Goal: Entertainment & Leisure: Browse casually

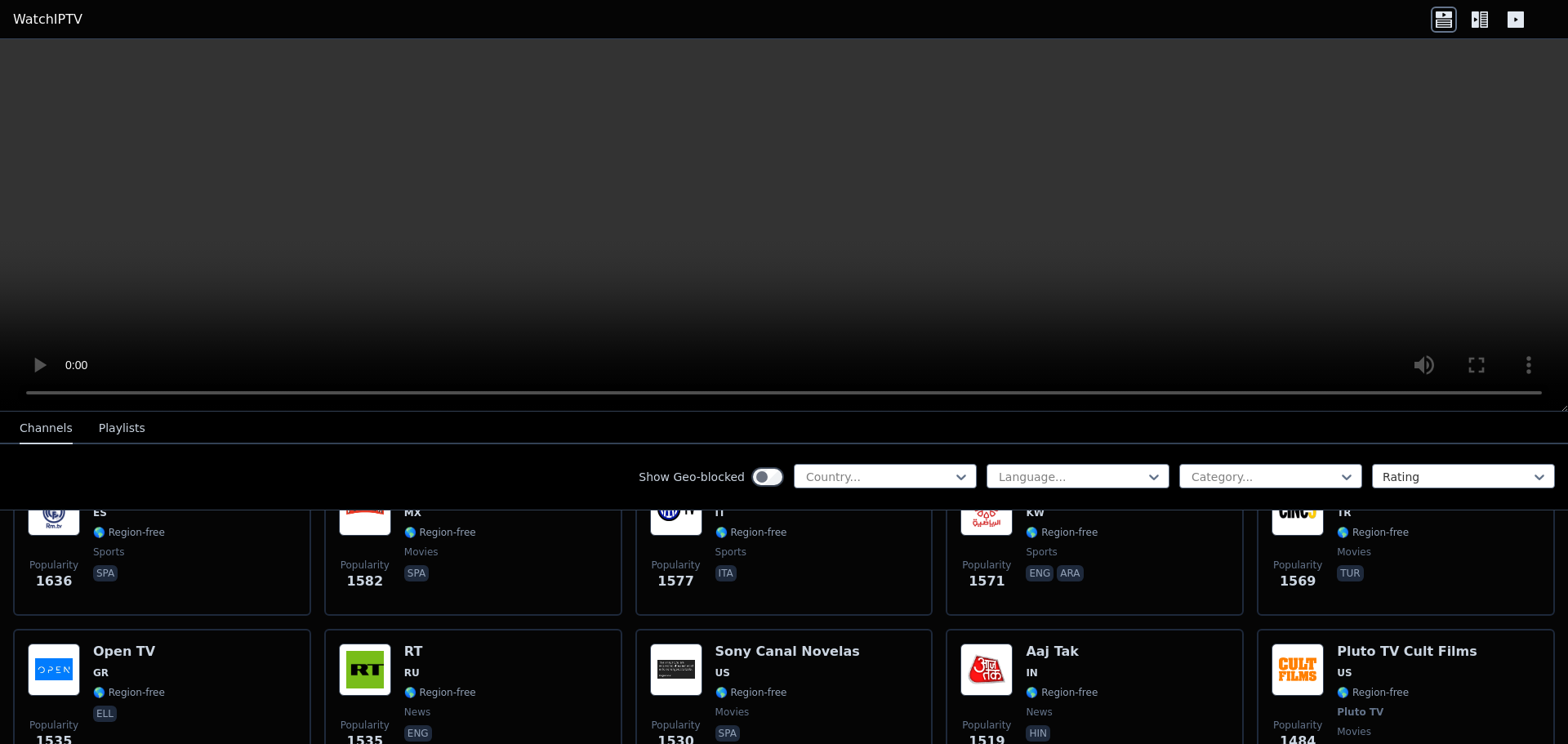
scroll to position [1389, 0]
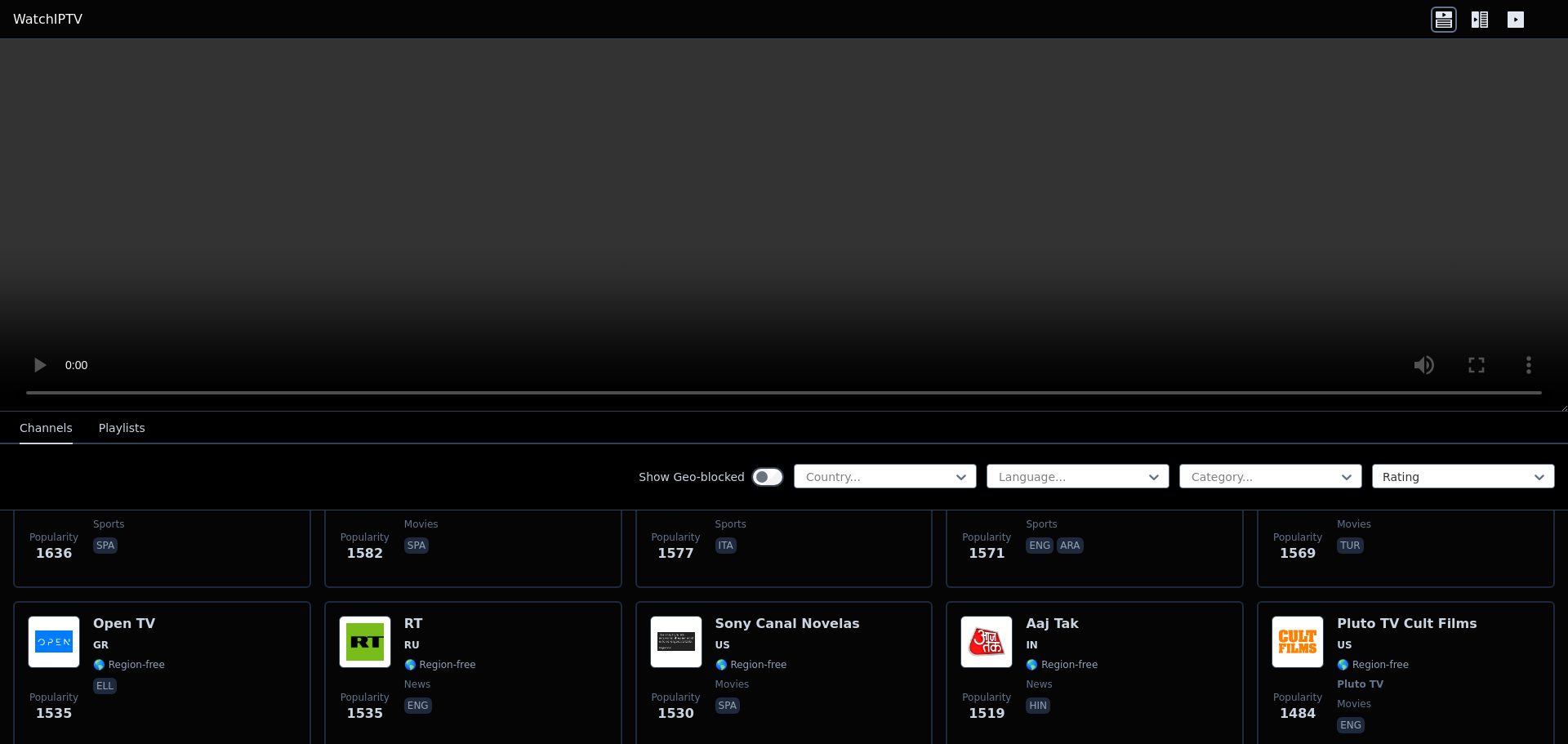
click at [1488, 7] on icon at bounding box center [1480, 19] width 26 height 26
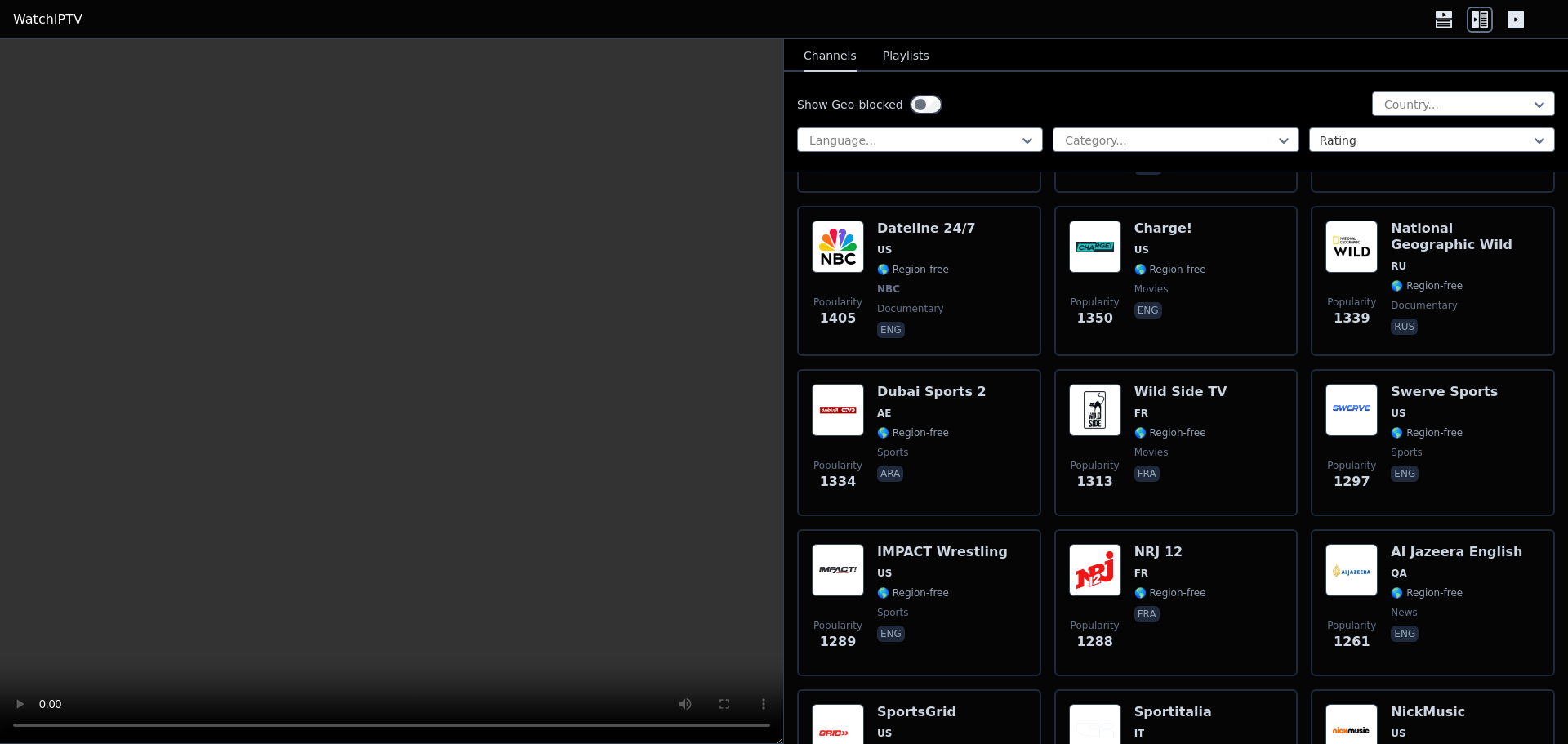
scroll to position [2777, 0]
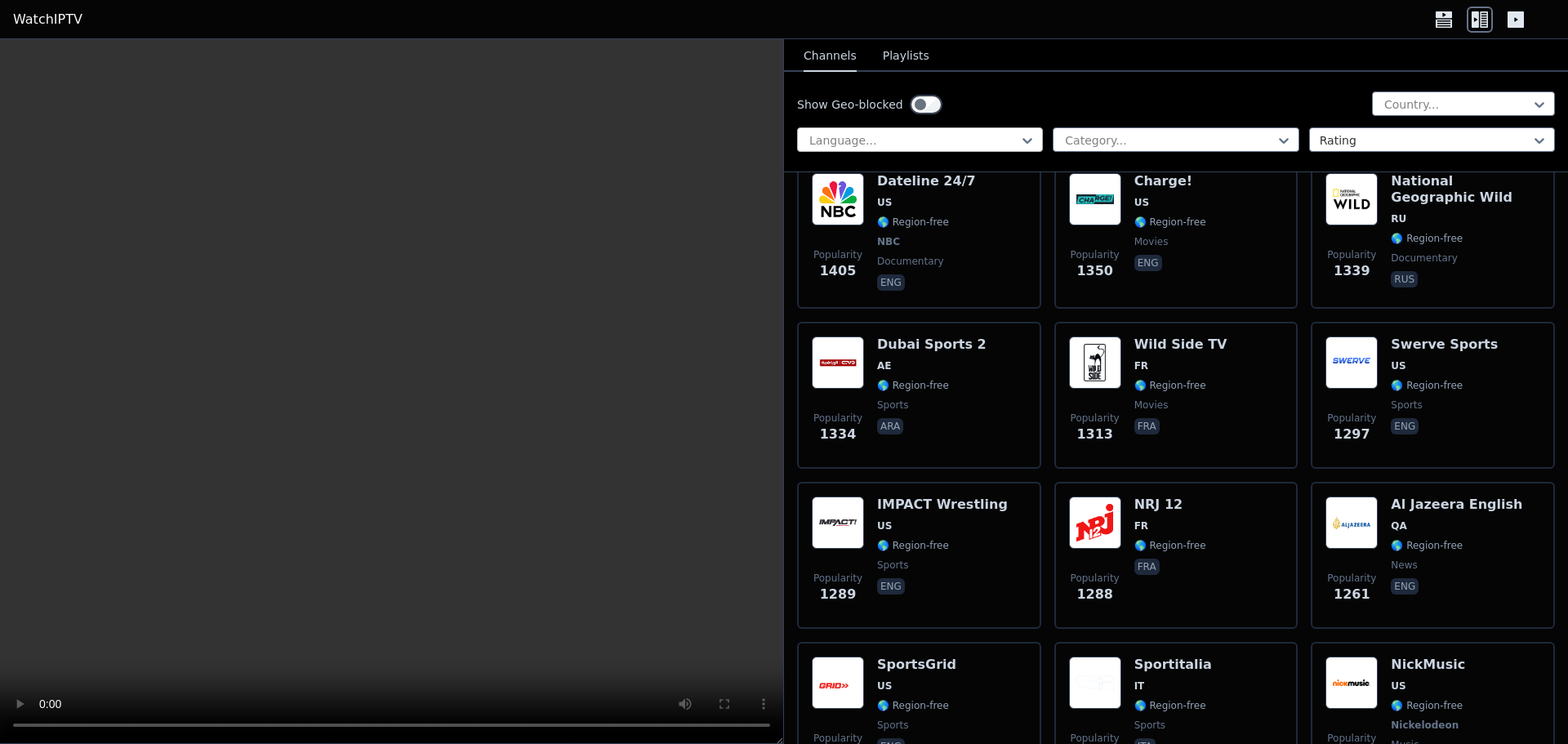
click at [966, 135] on div at bounding box center [914, 141] width 212 height 17
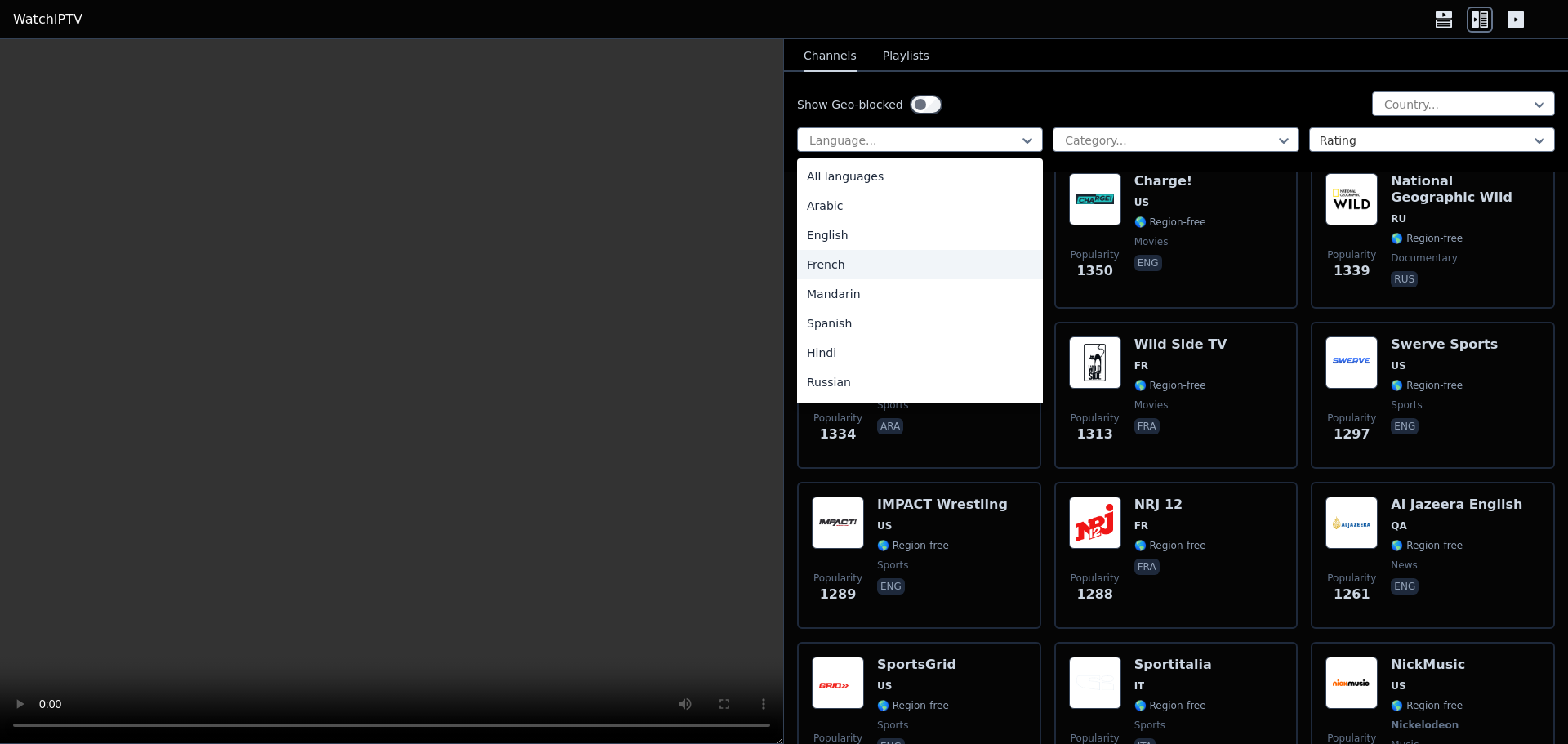
click at [836, 265] on div "French" at bounding box center [919, 264] width 246 height 30
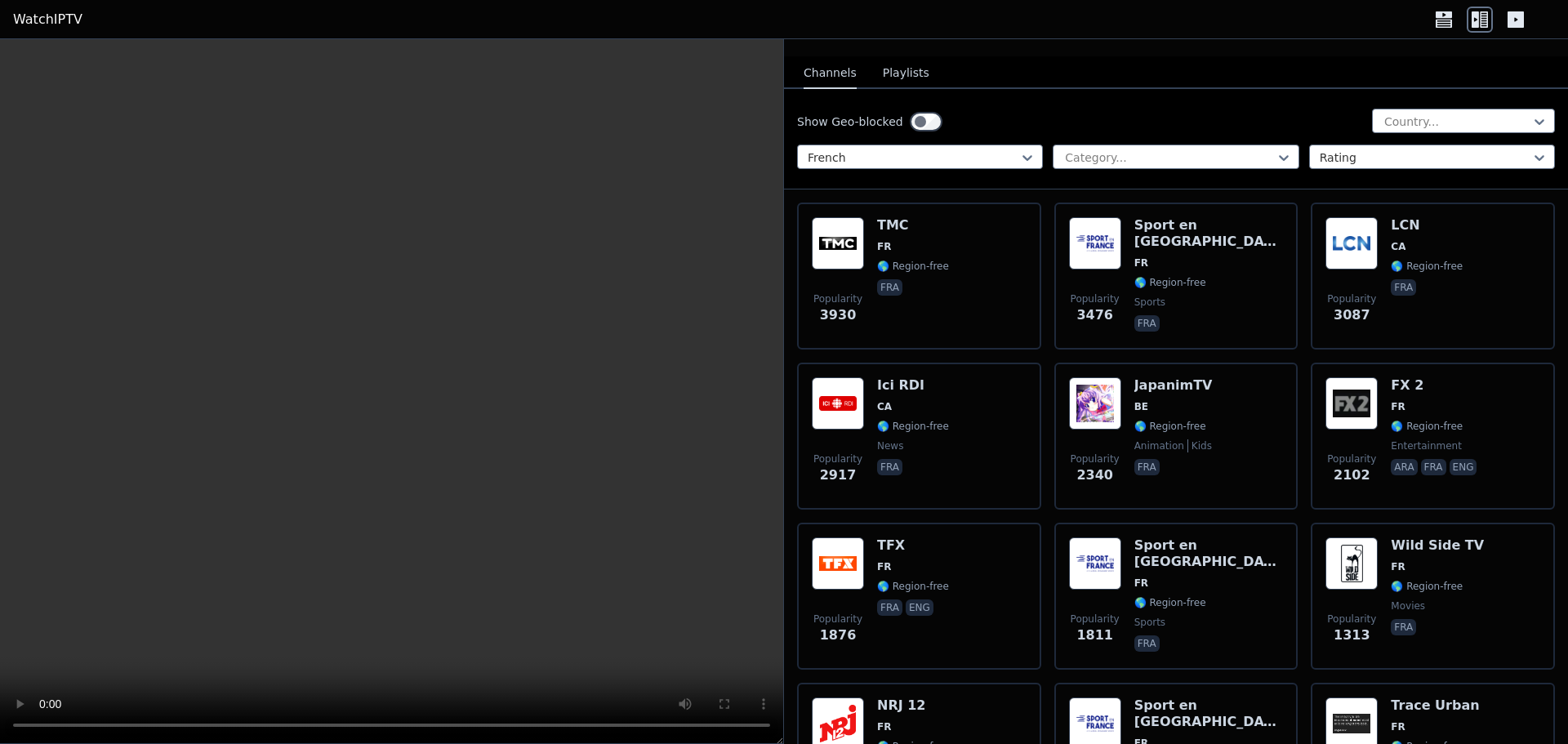
scroll to position [163, 0]
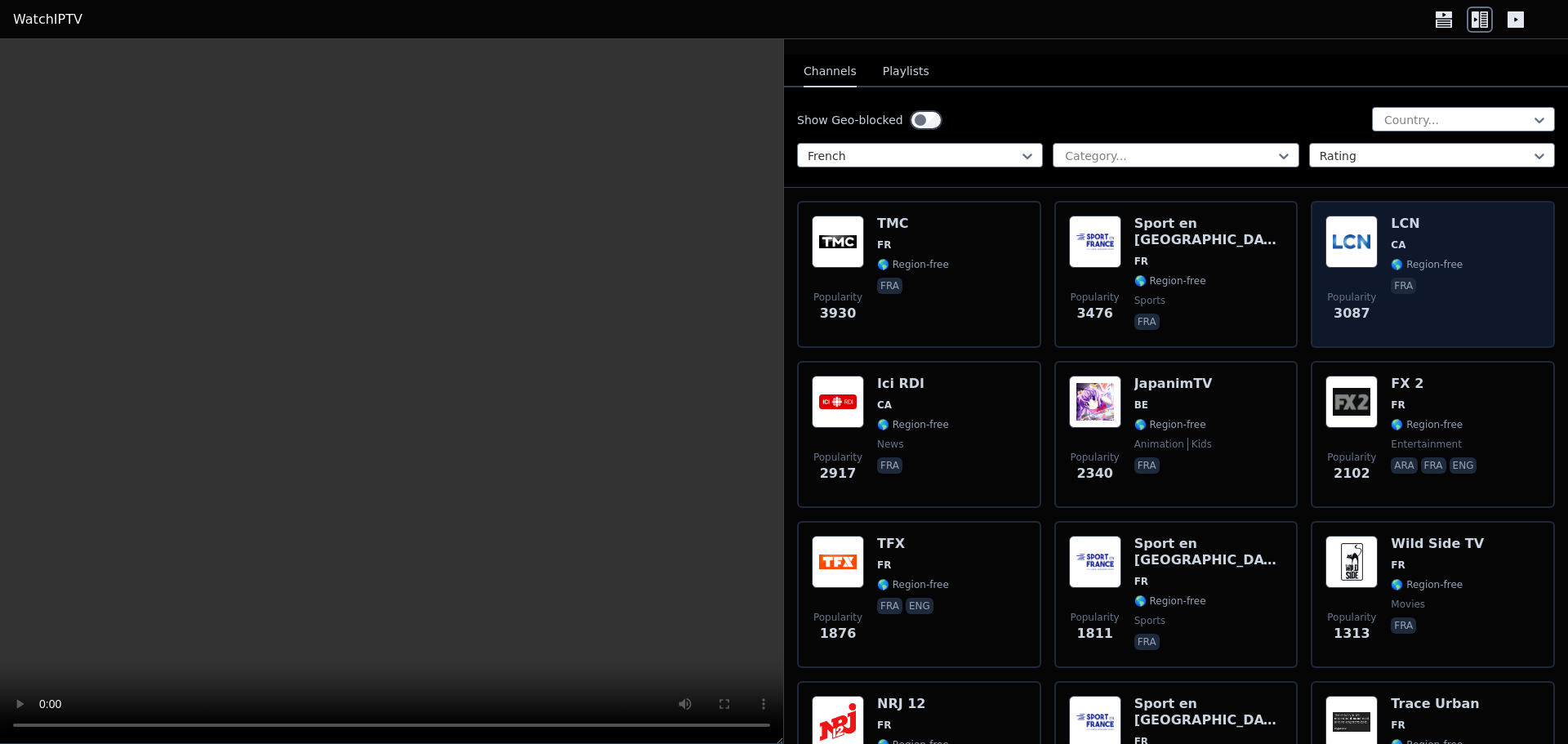
click at [1355, 249] on img at bounding box center [1352, 241] width 52 height 52
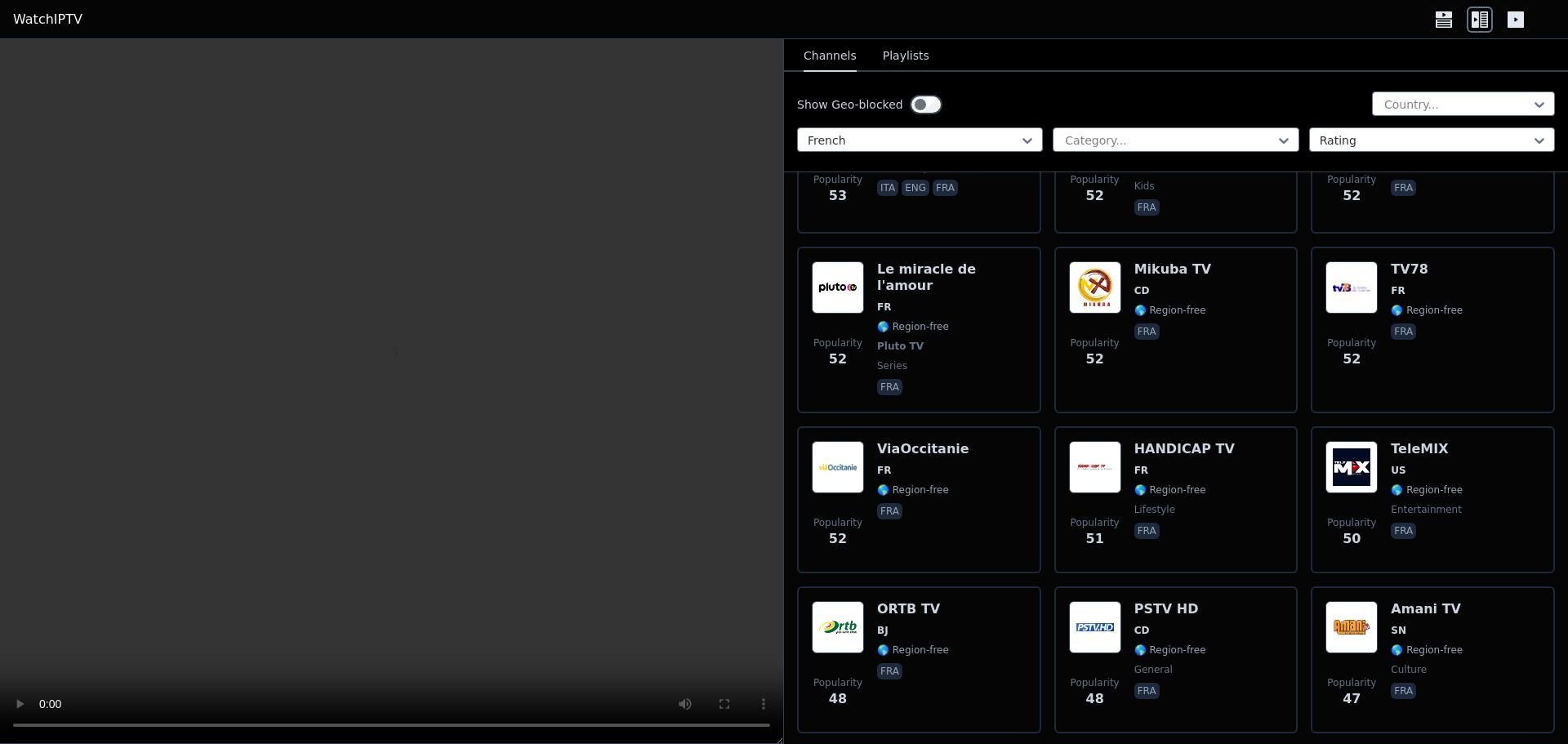
scroll to position [9473, 0]
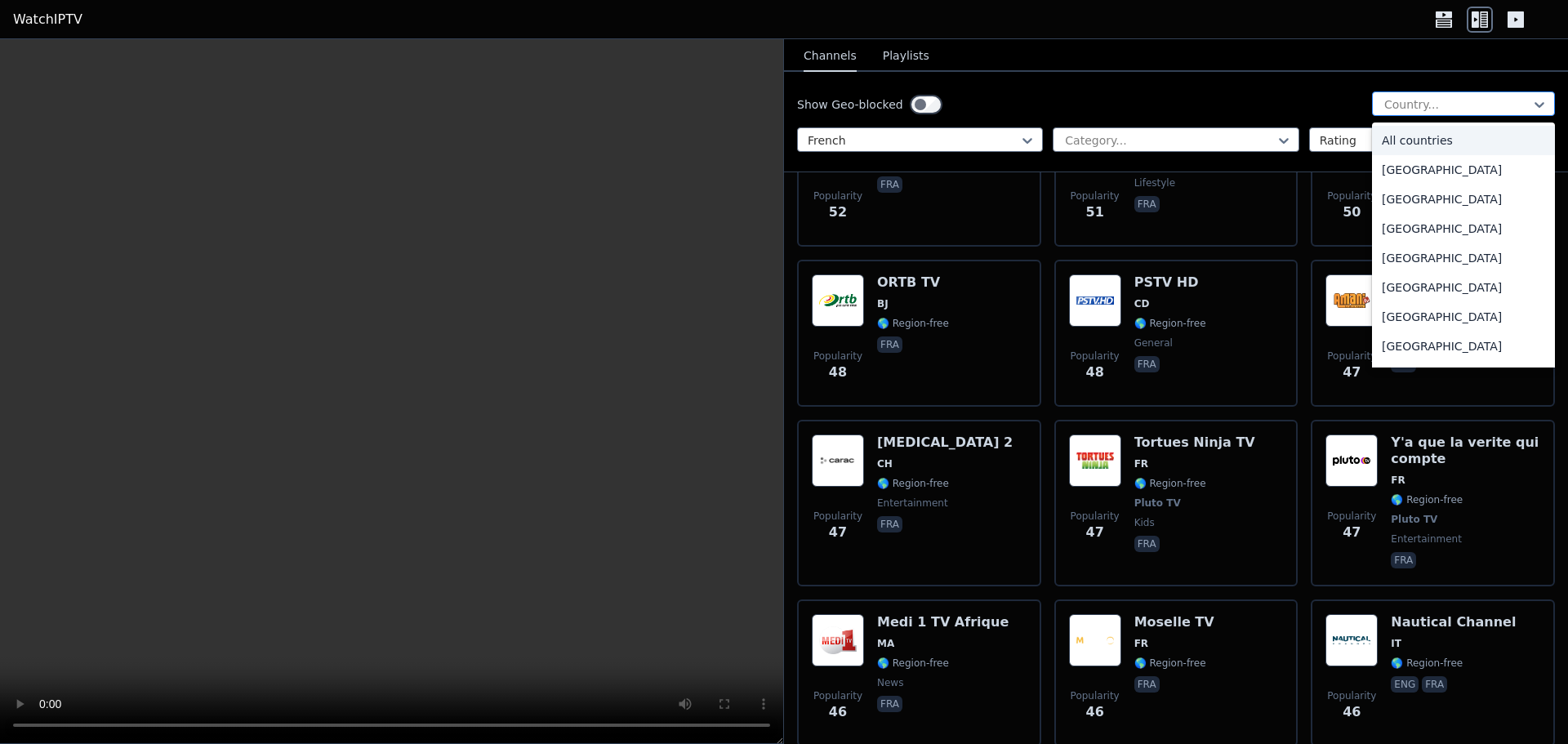
click at [1389, 103] on div at bounding box center [1457, 105] width 148 height 17
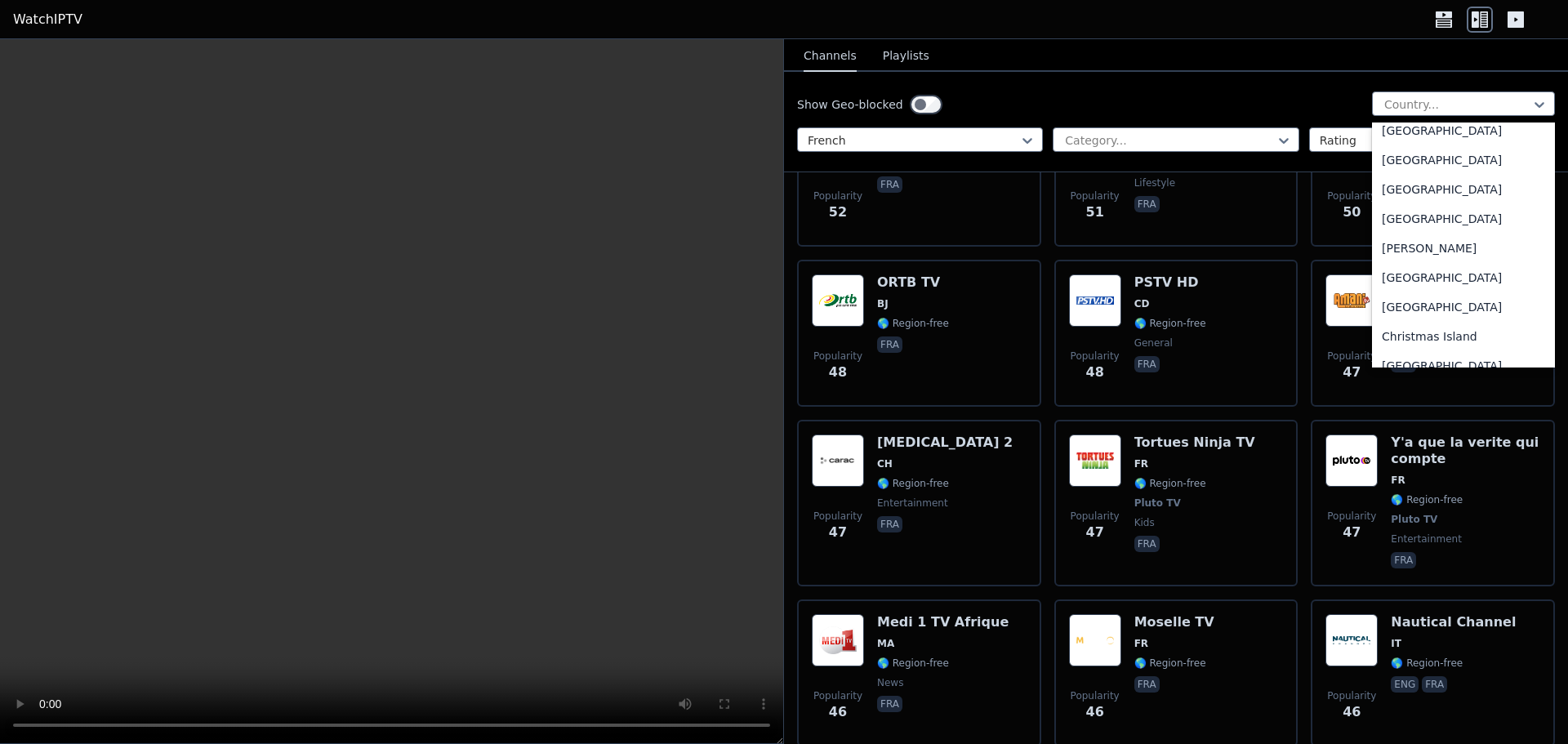
scroll to position [898, 0]
click at [1411, 207] on div "[GEOGRAPHIC_DATA]" at bounding box center [1463, 212] width 183 height 30
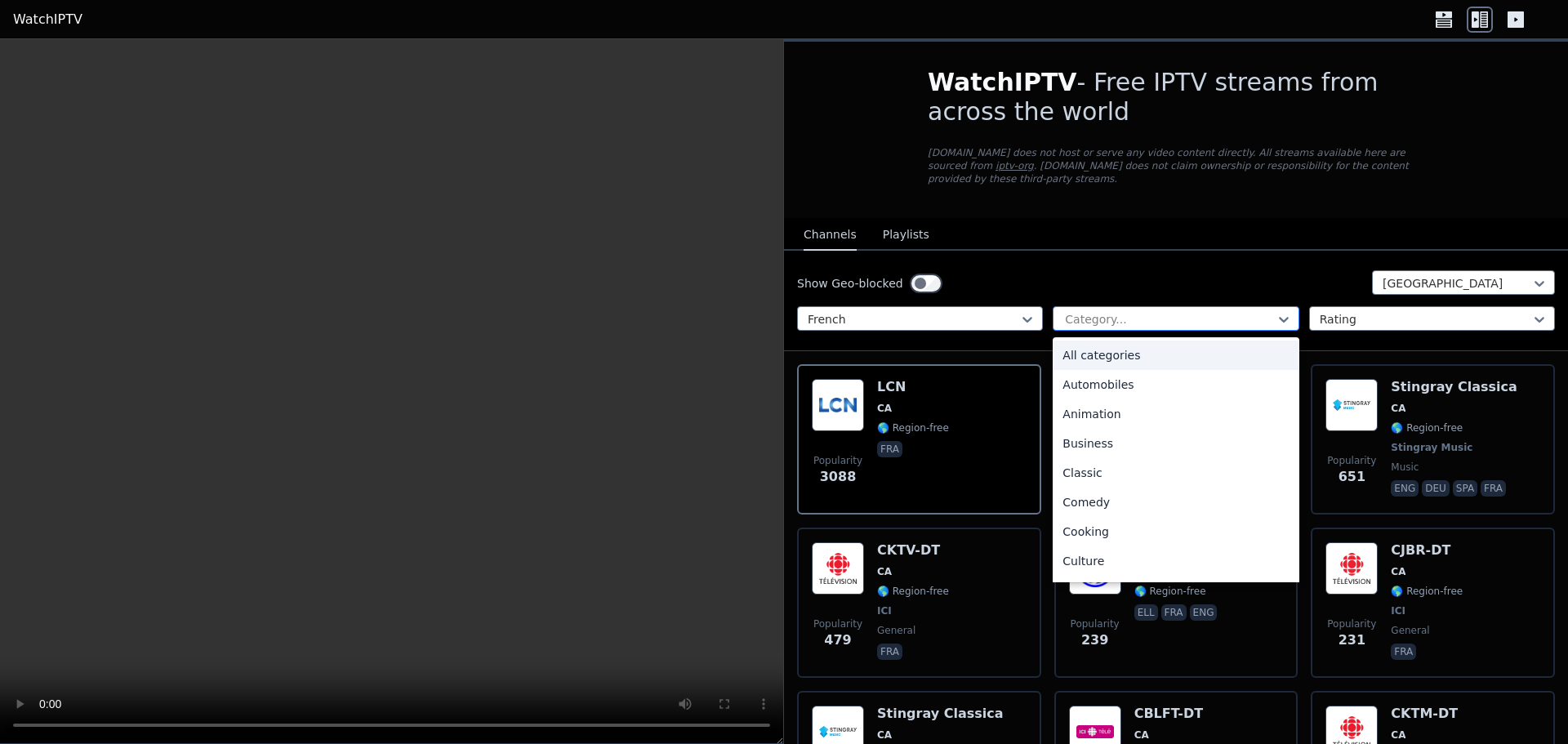
click at [1150, 311] on div at bounding box center [1169, 319] width 212 height 17
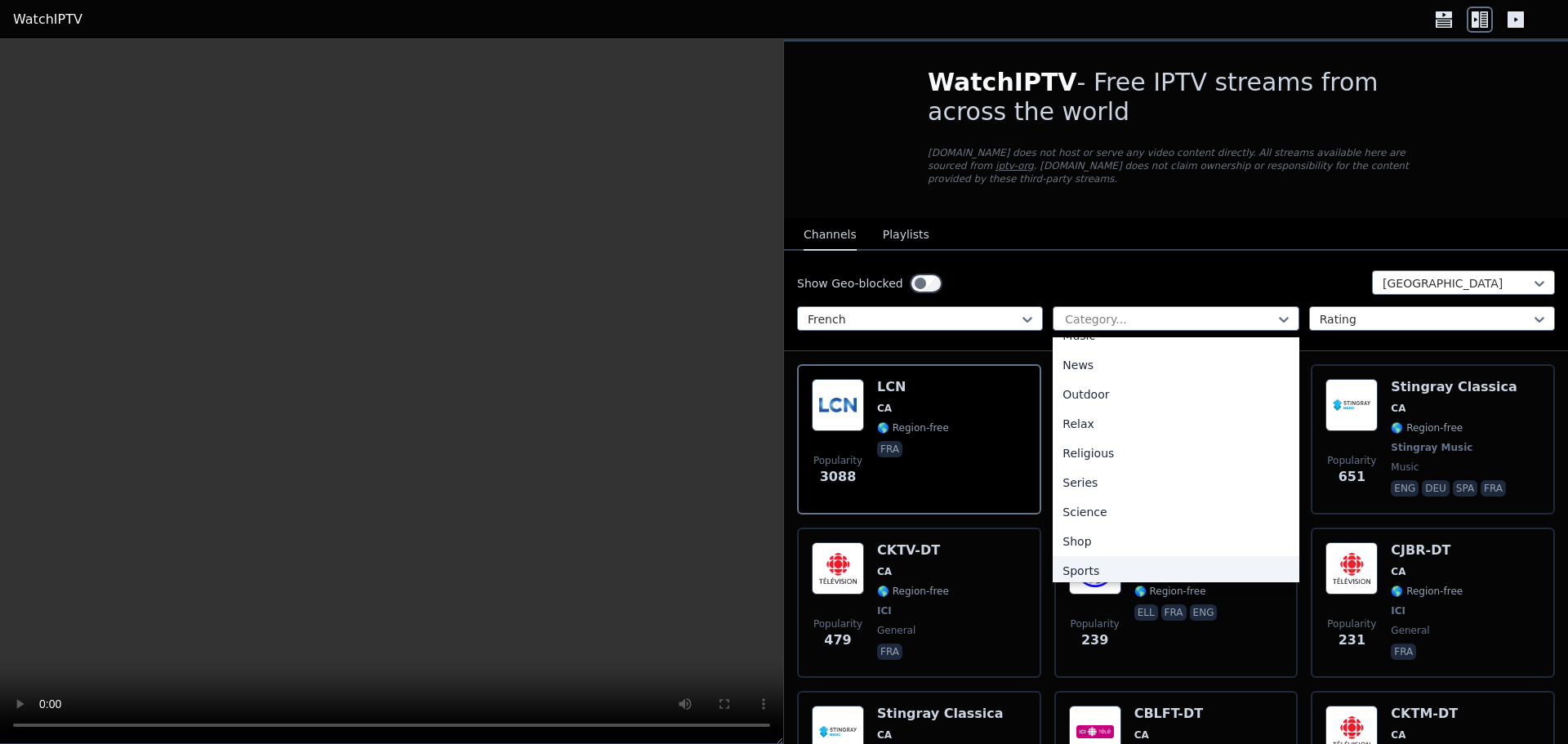
click at [1099, 556] on div "Sports" at bounding box center [1176, 571] width 246 height 30
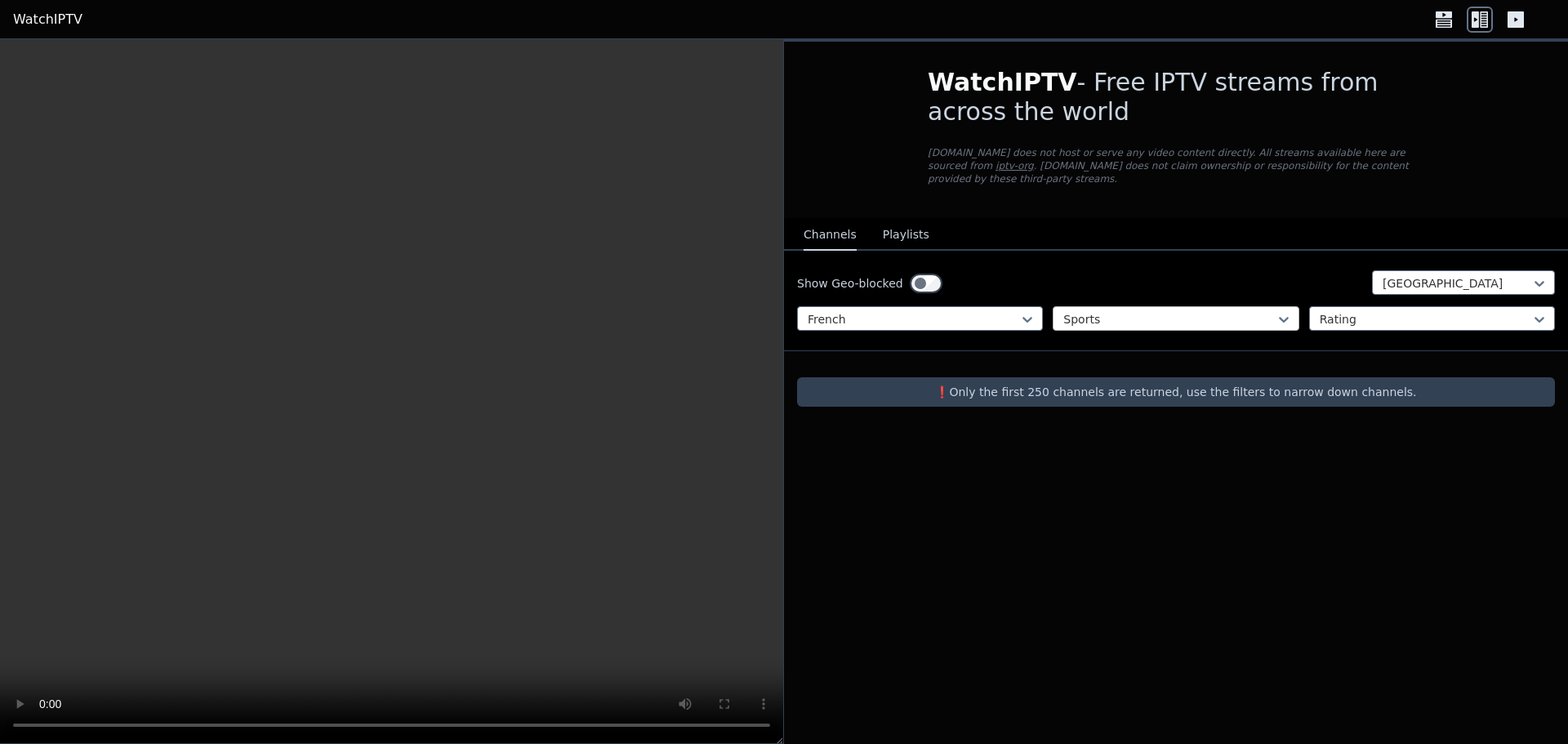
click at [1147, 311] on div at bounding box center [1169, 319] width 212 height 17
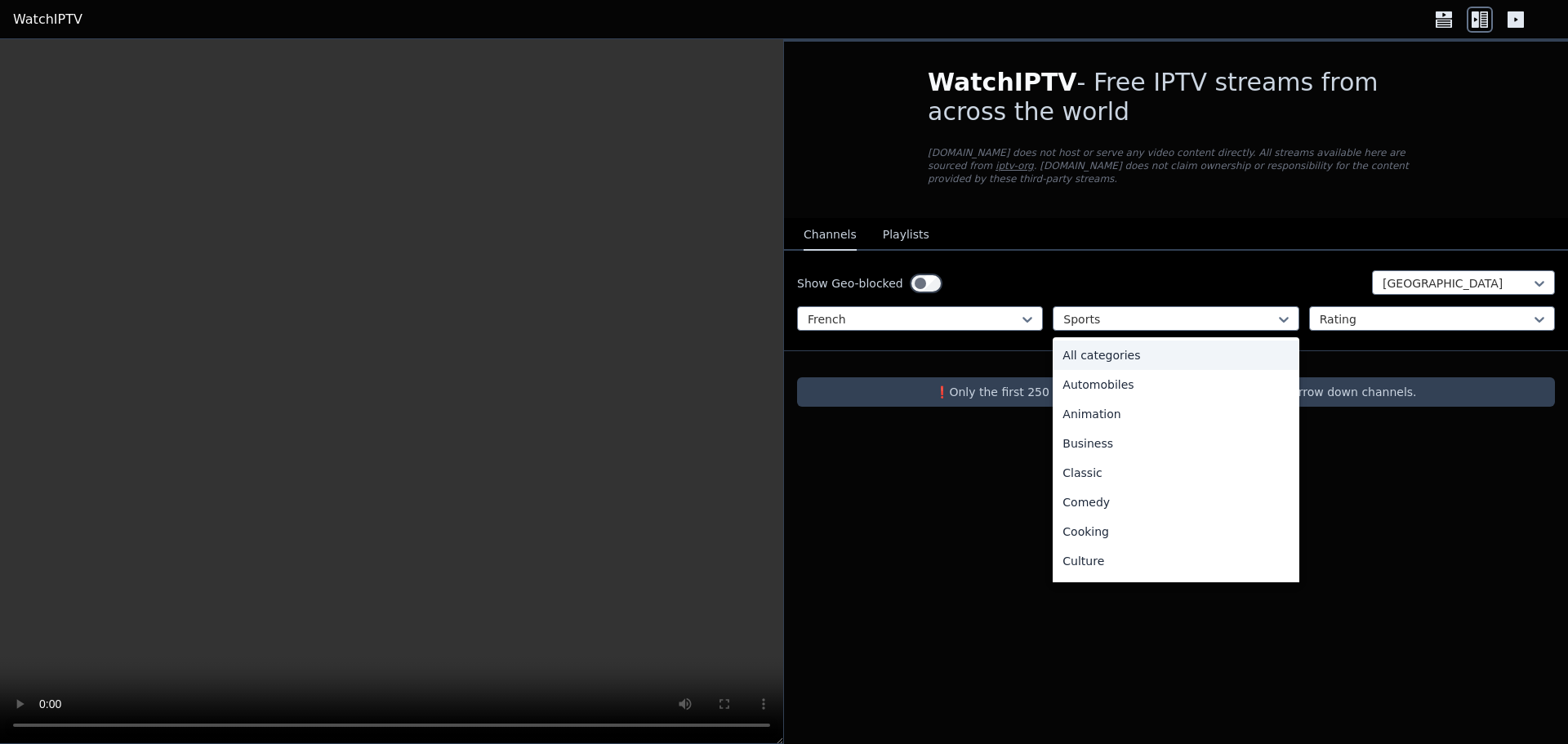
click at [1137, 345] on div "All categories" at bounding box center [1176, 355] width 246 height 30
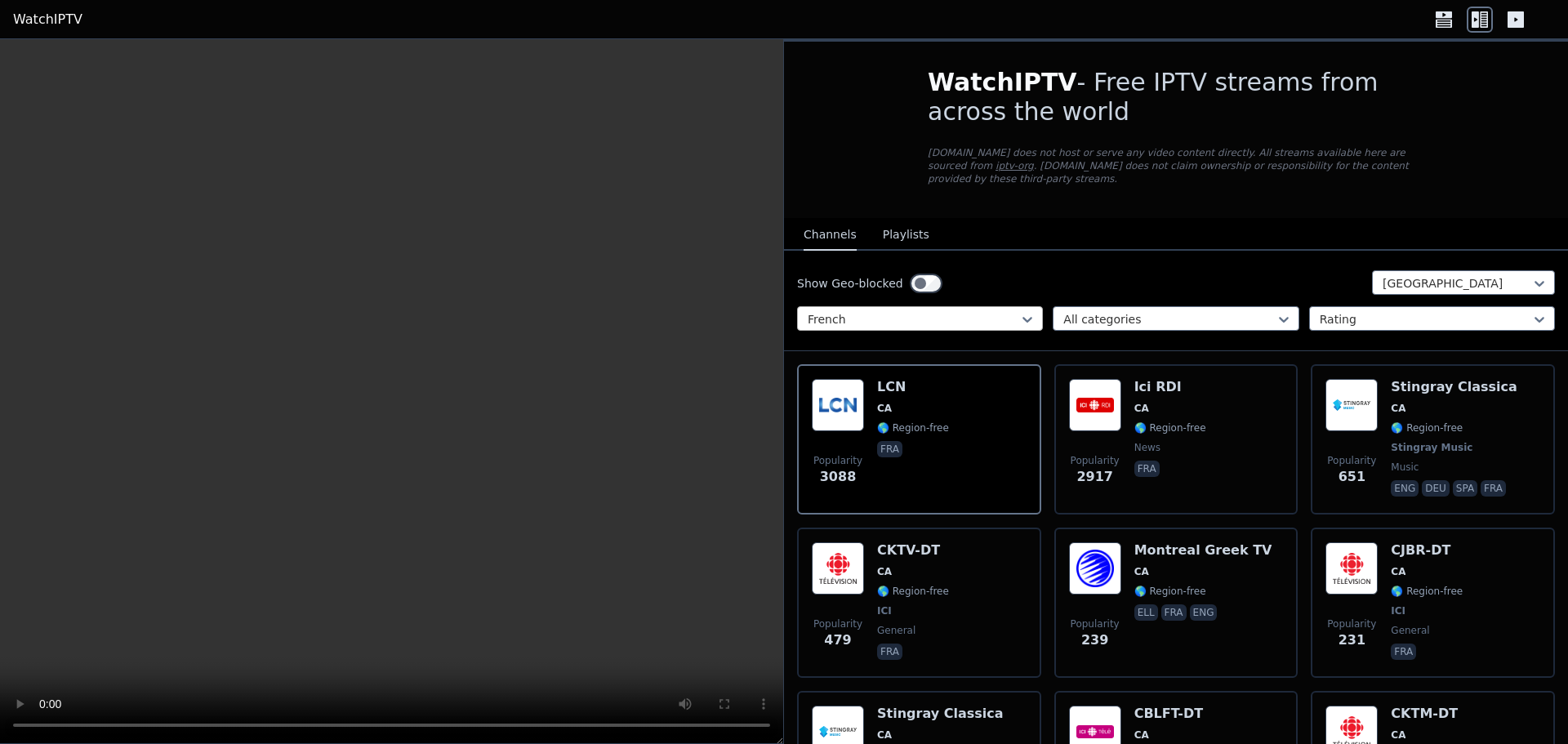
click at [1028, 314] on div at bounding box center [1028, 319] width 17 height 24
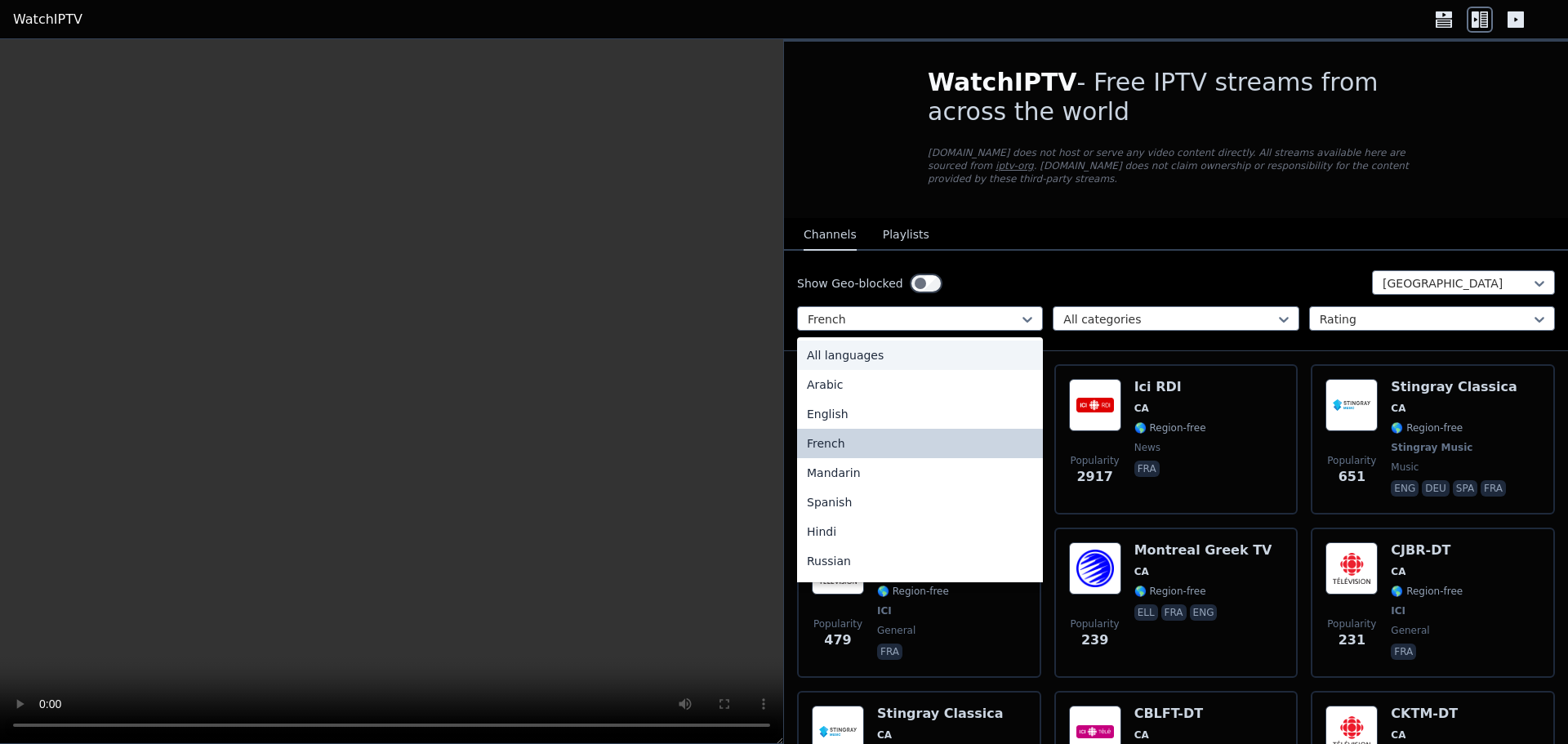
click at [954, 344] on div "All languages" at bounding box center [919, 355] width 246 height 30
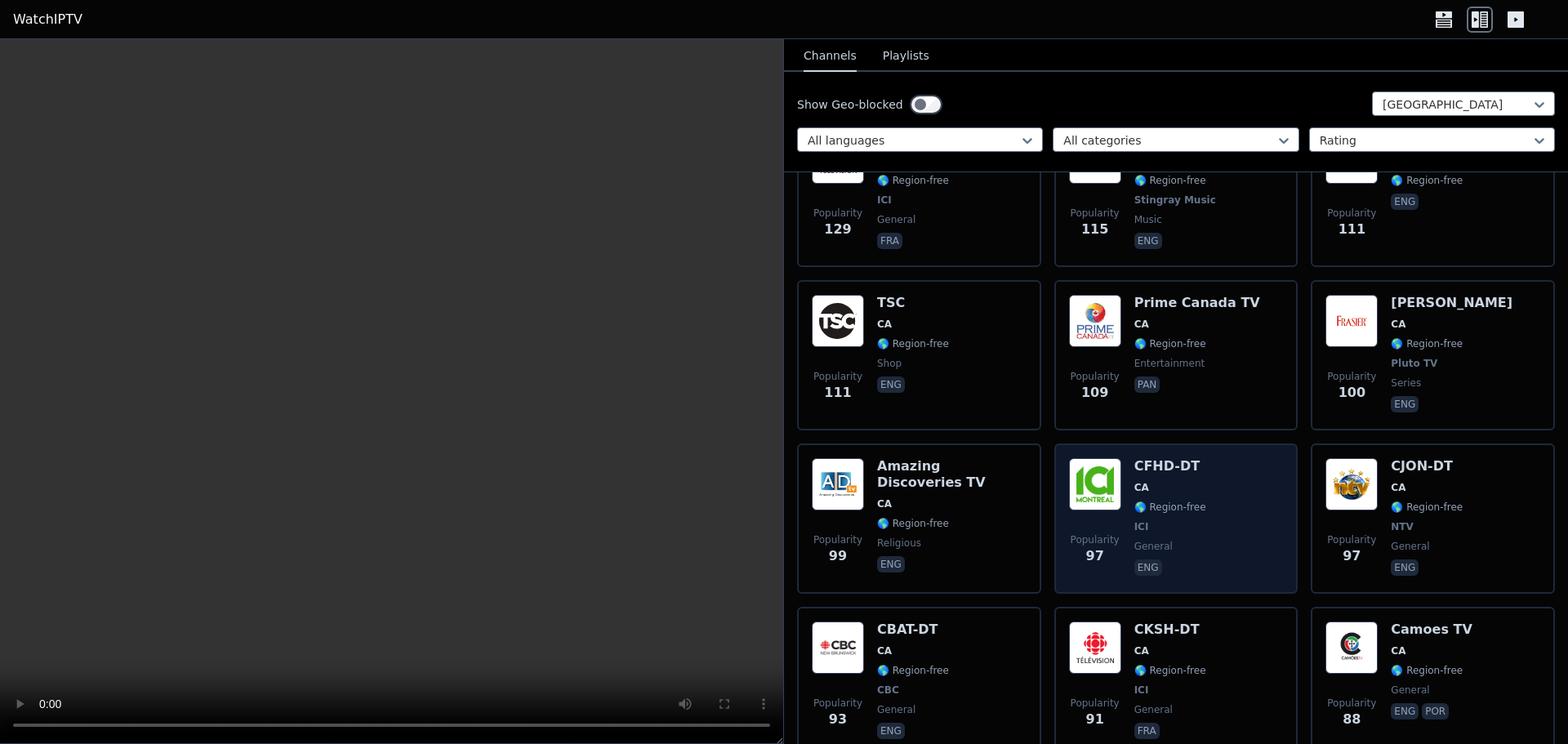
scroll to position [1389, 0]
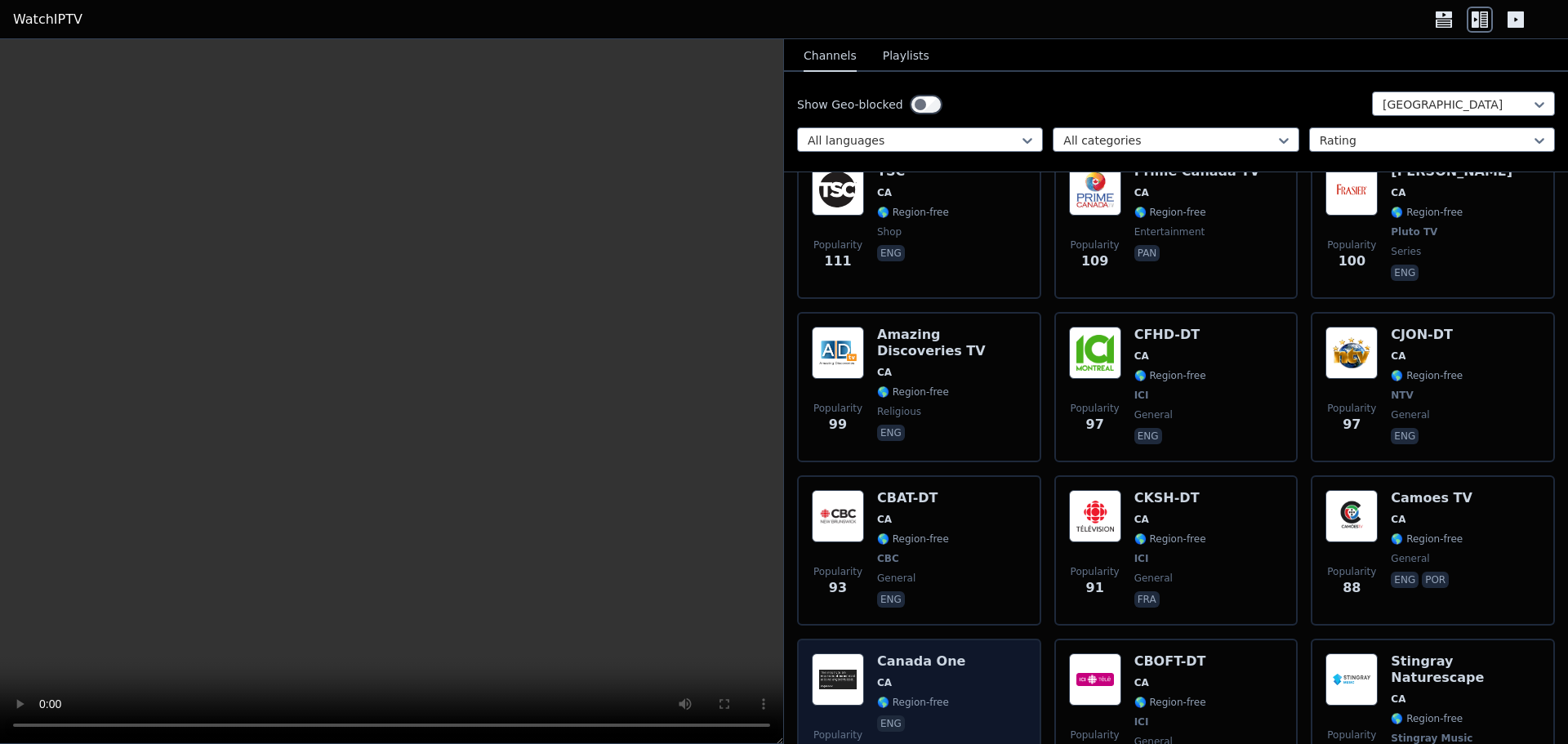
click at [958, 653] on div "Popularity 88 [GEOGRAPHIC_DATA] One CA 🌎 Region-free eng" at bounding box center [919, 722] width 215 height 137
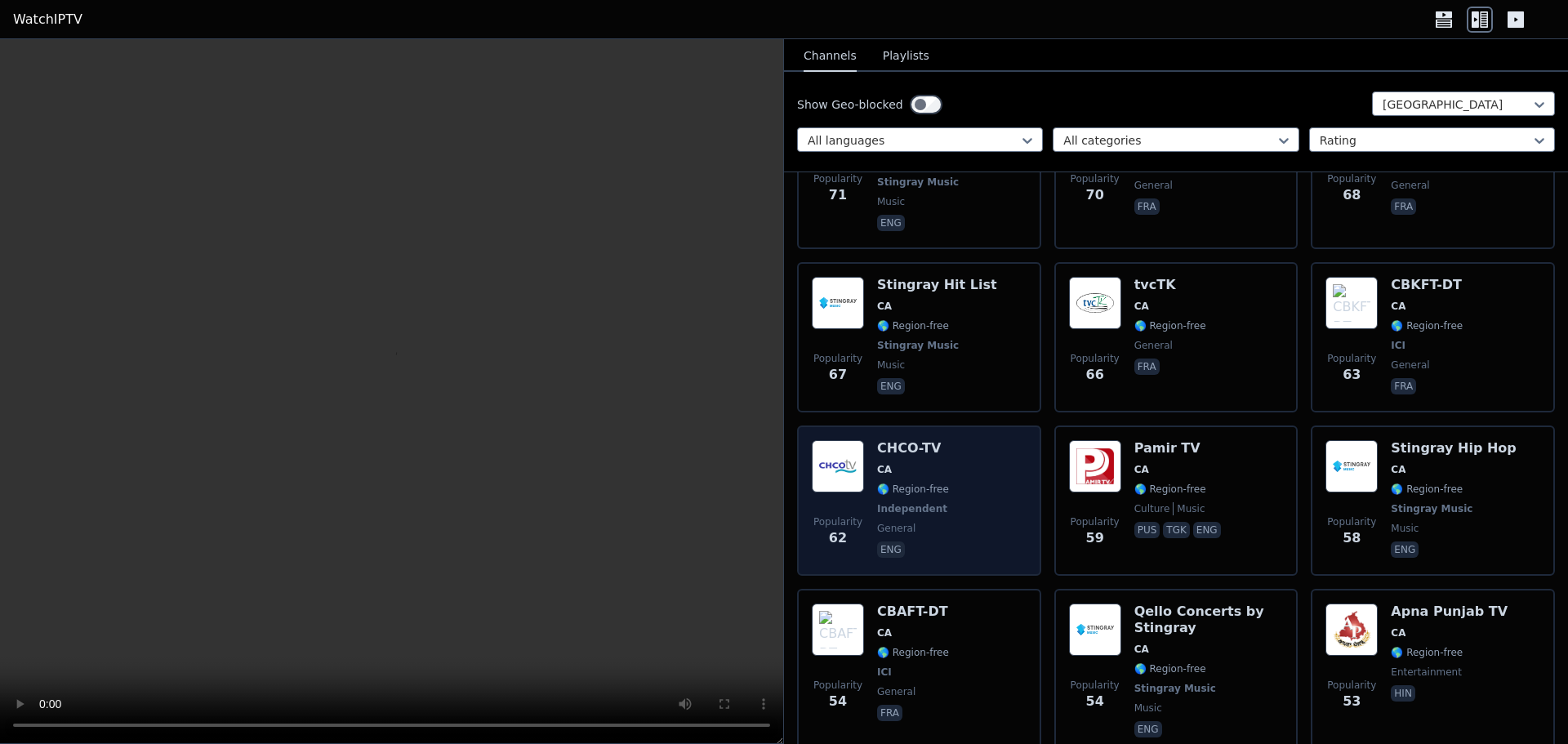
scroll to position [2777, 0]
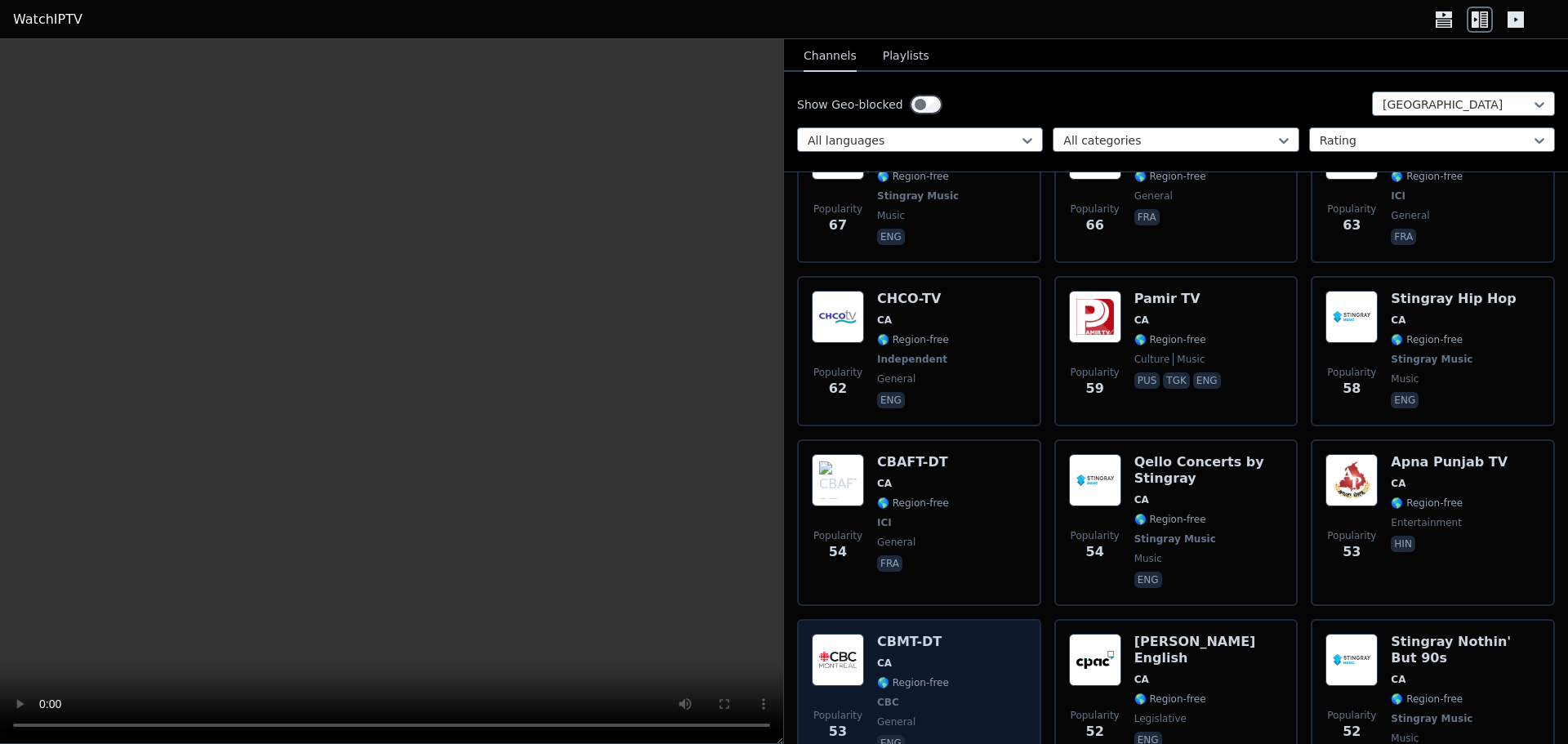
click at [996, 634] on div "Popularity 53 CBMT-DT CA 🌎 Region-free CBC general eng" at bounding box center [919, 702] width 215 height 137
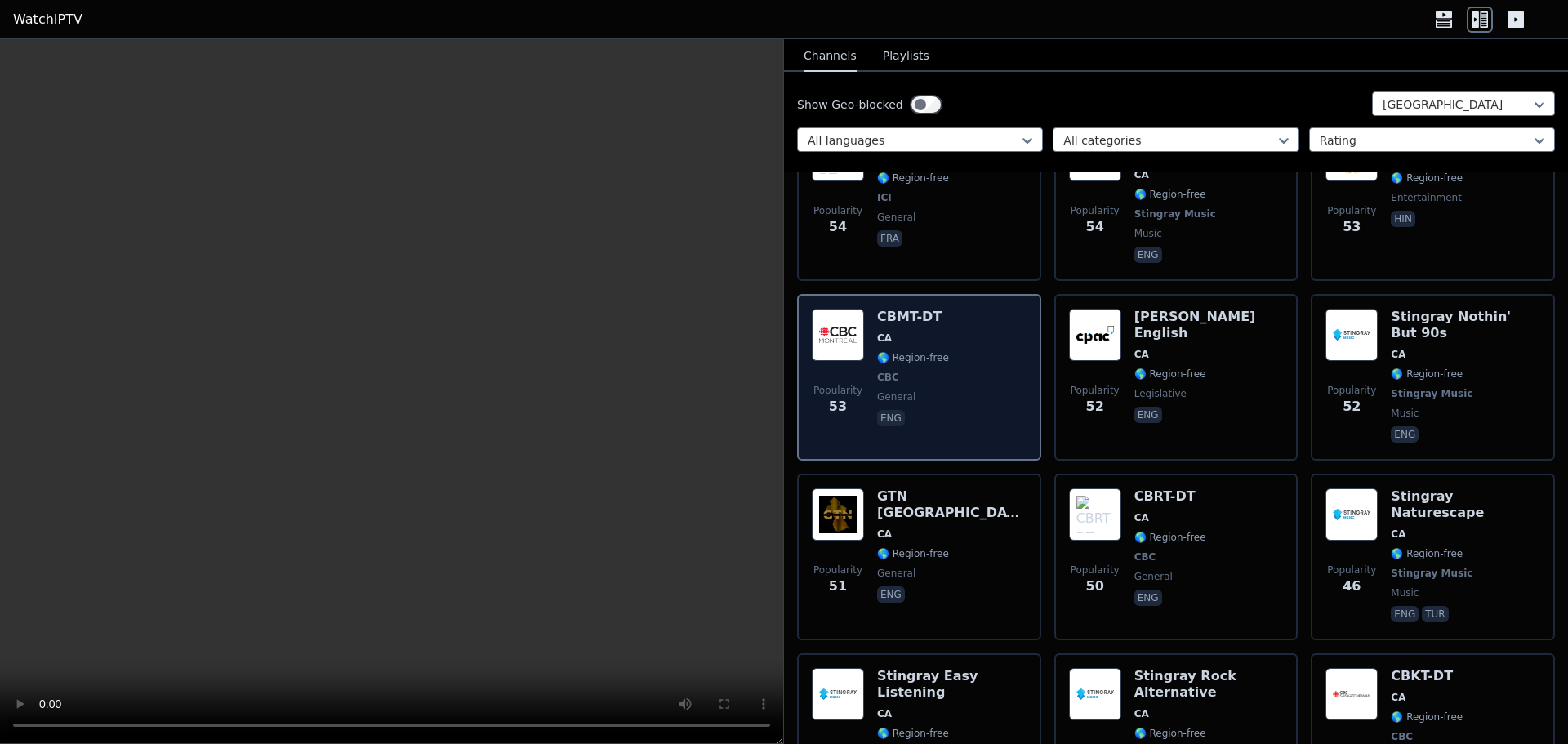
scroll to position [3103, 0]
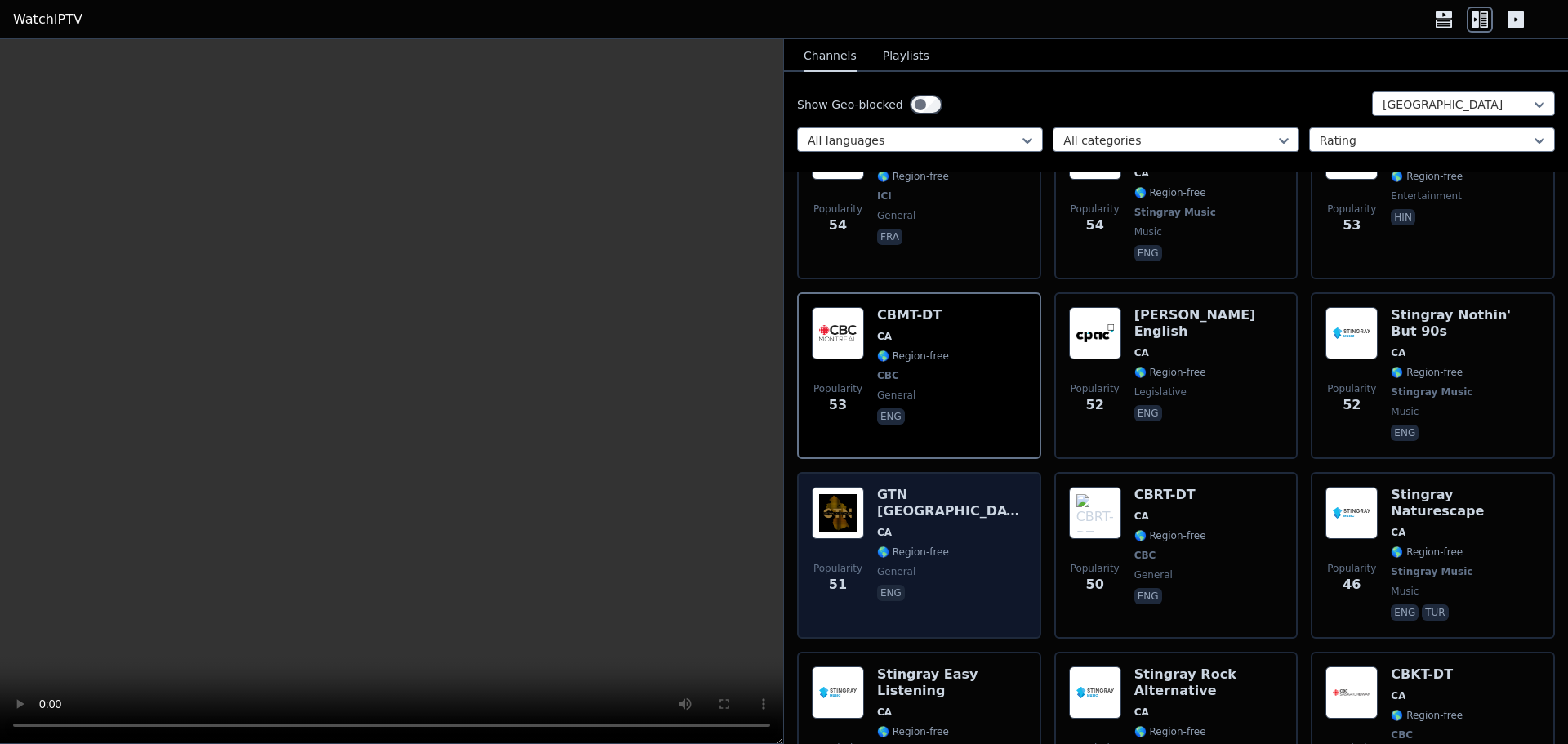
click at [958, 487] on div "Popularity 51 GTN [GEOGRAPHIC_DATA] [GEOGRAPHIC_DATA] 🌎 Region-free general eng" at bounding box center [919, 556] width 215 height 137
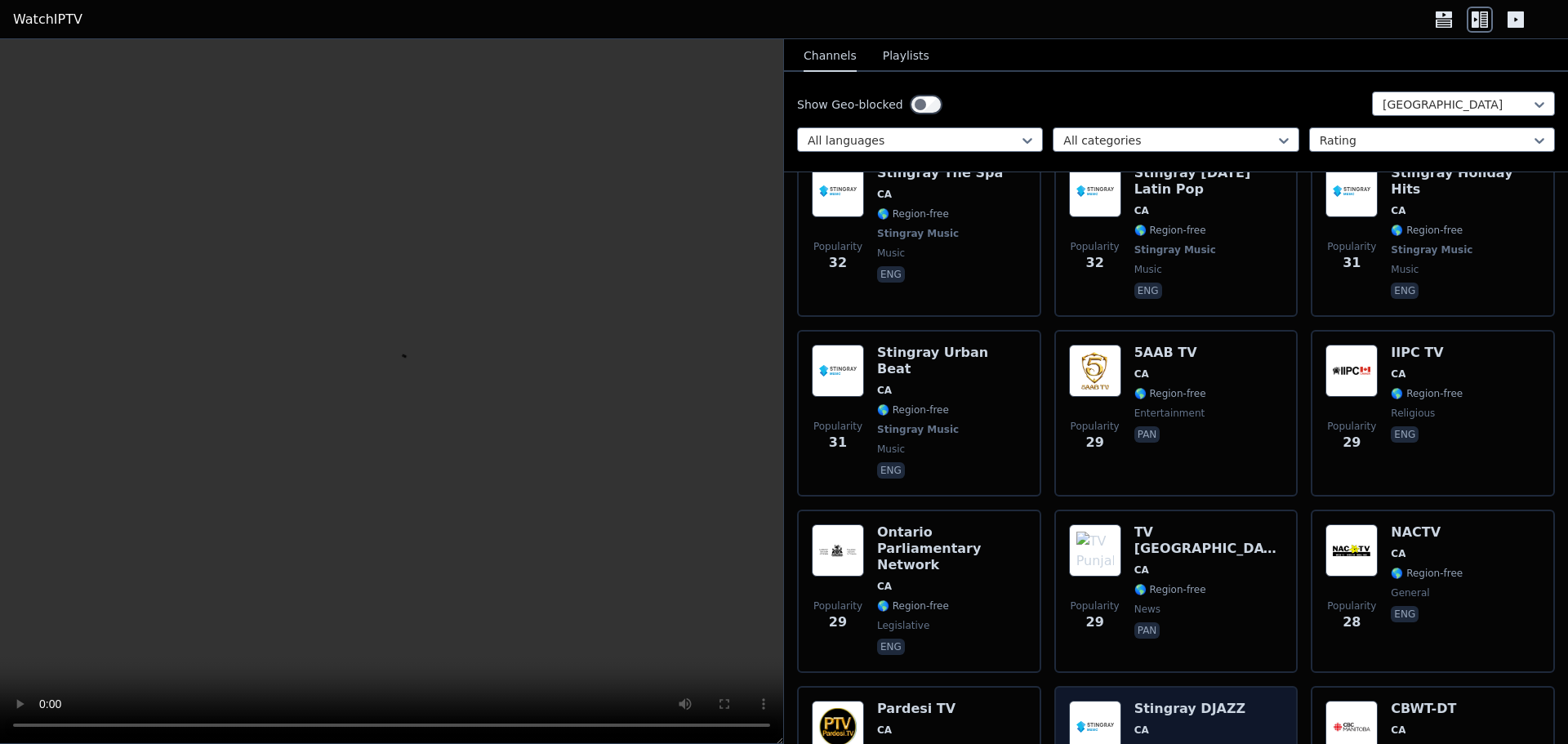
scroll to position [4737, 0]
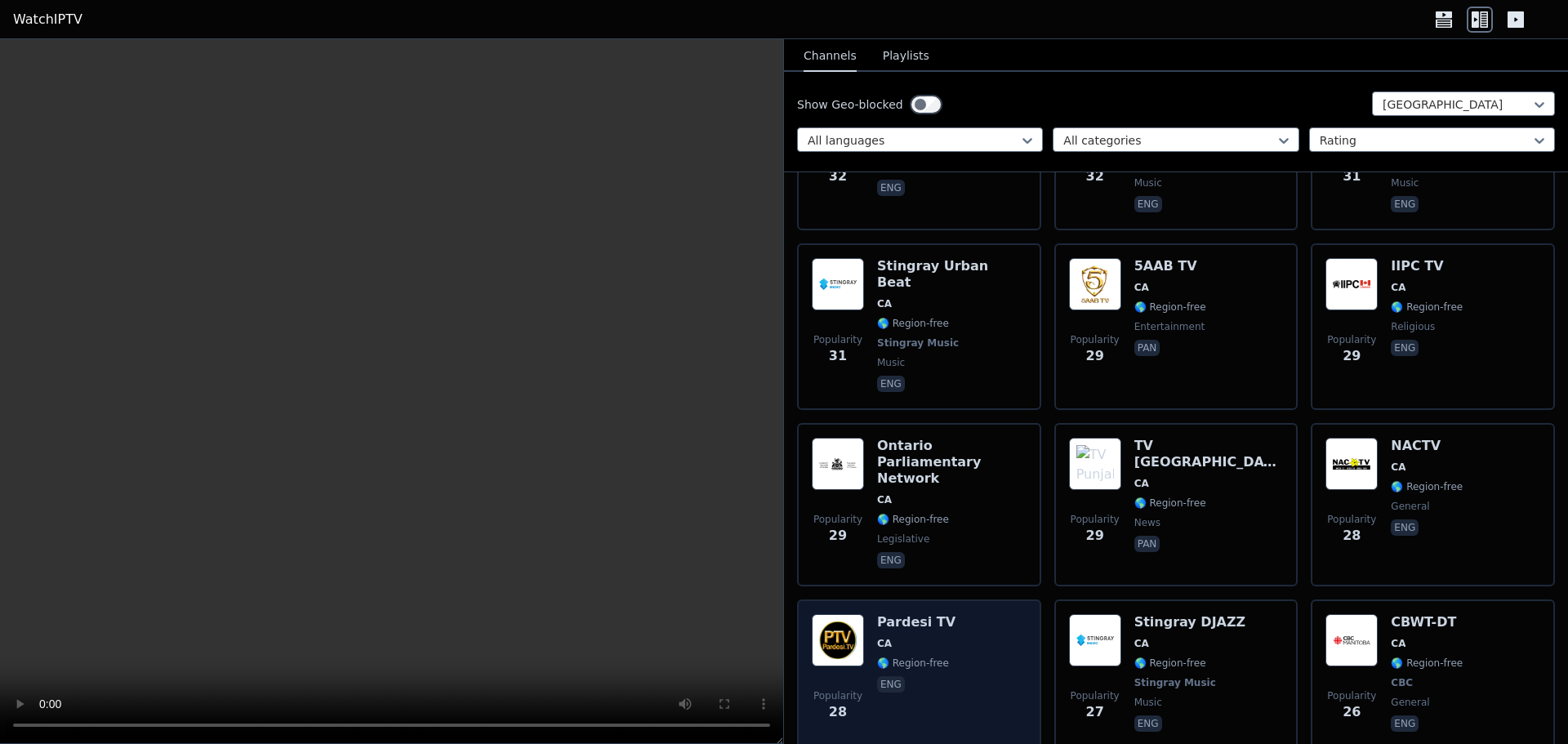
click at [1003, 614] on div "Popularity 28 Pardesi TV CA 🌎 Region-free eng" at bounding box center [919, 674] width 215 height 121
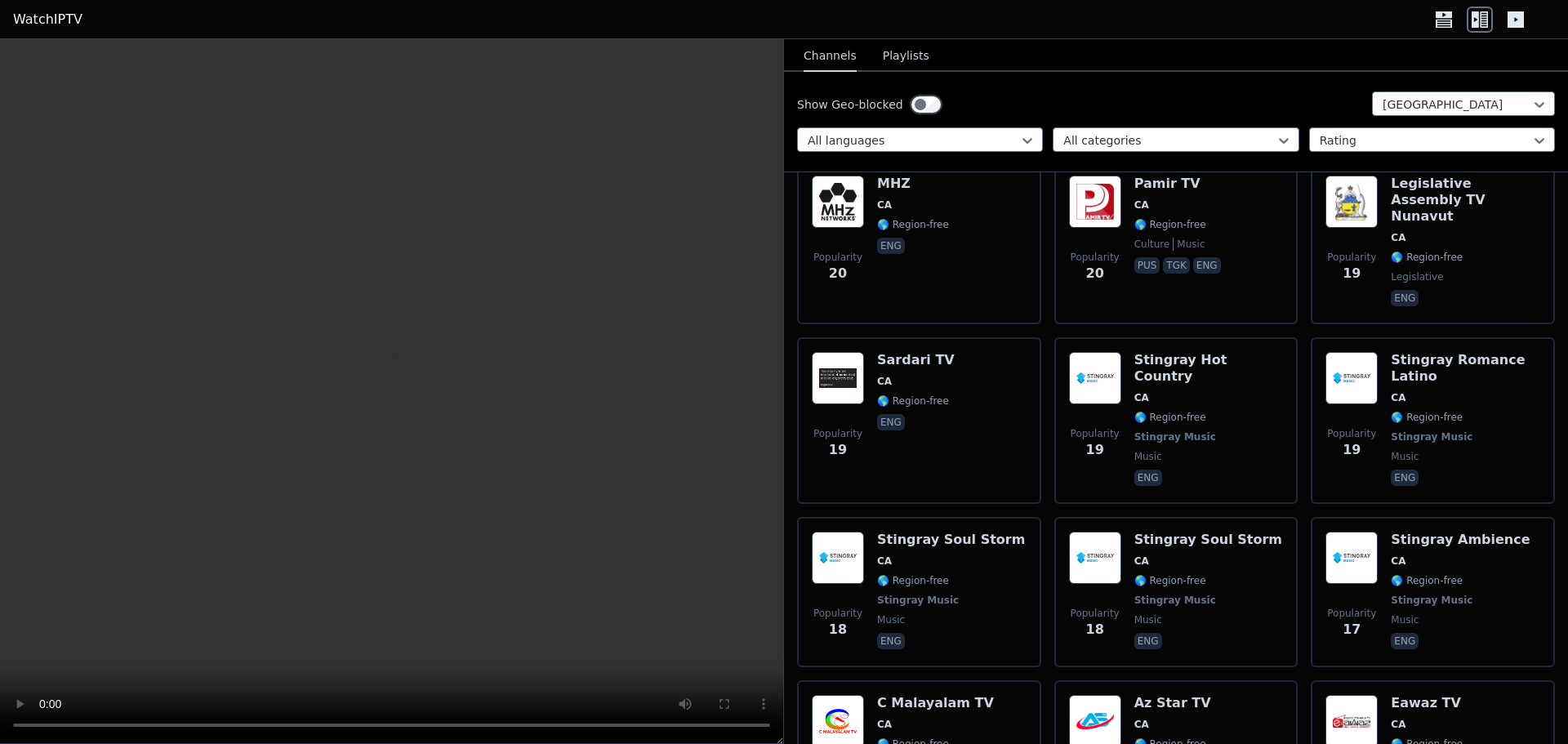
scroll to position [6125, 0]
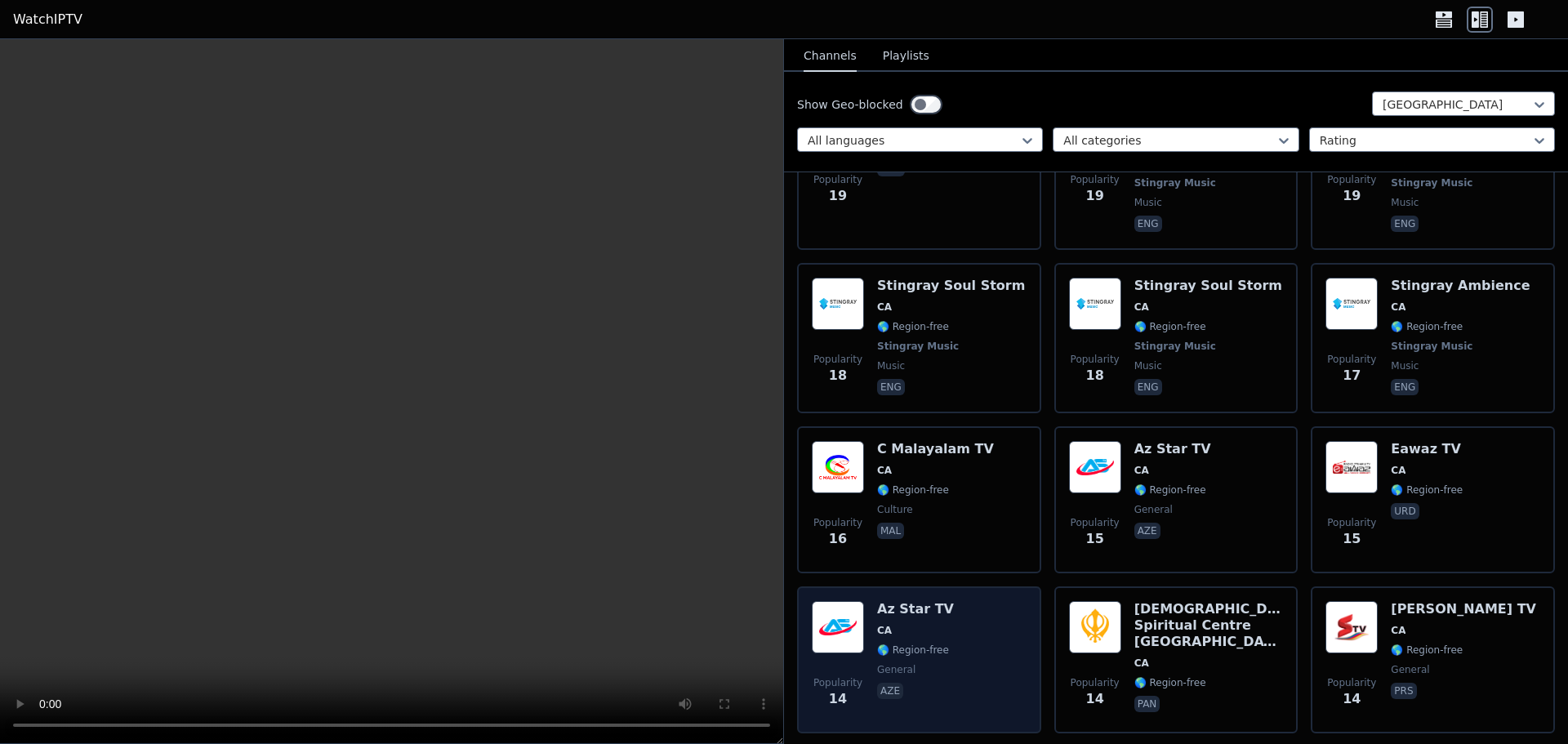
click at [984, 601] on div "Popularity 14 Az Star TV CA 🌎 Region-free general aze" at bounding box center [919, 660] width 215 height 118
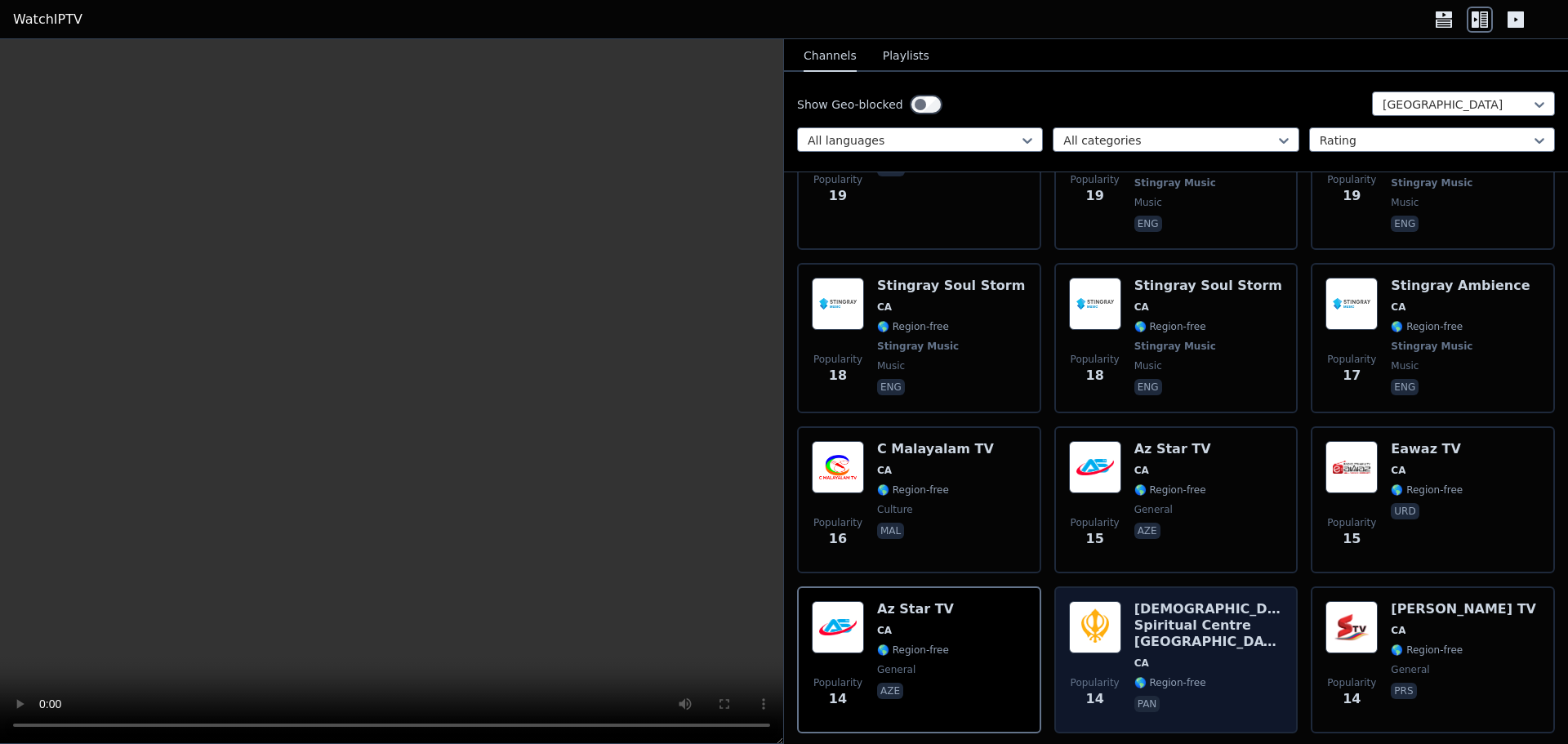
click at [1210, 601] on div "[DEMOGRAPHIC_DATA][GEOGRAPHIC_DATA] [GEOGRAPHIC_DATA] 🌎 Region-free pan" at bounding box center [1209, 660] width 149 height 118
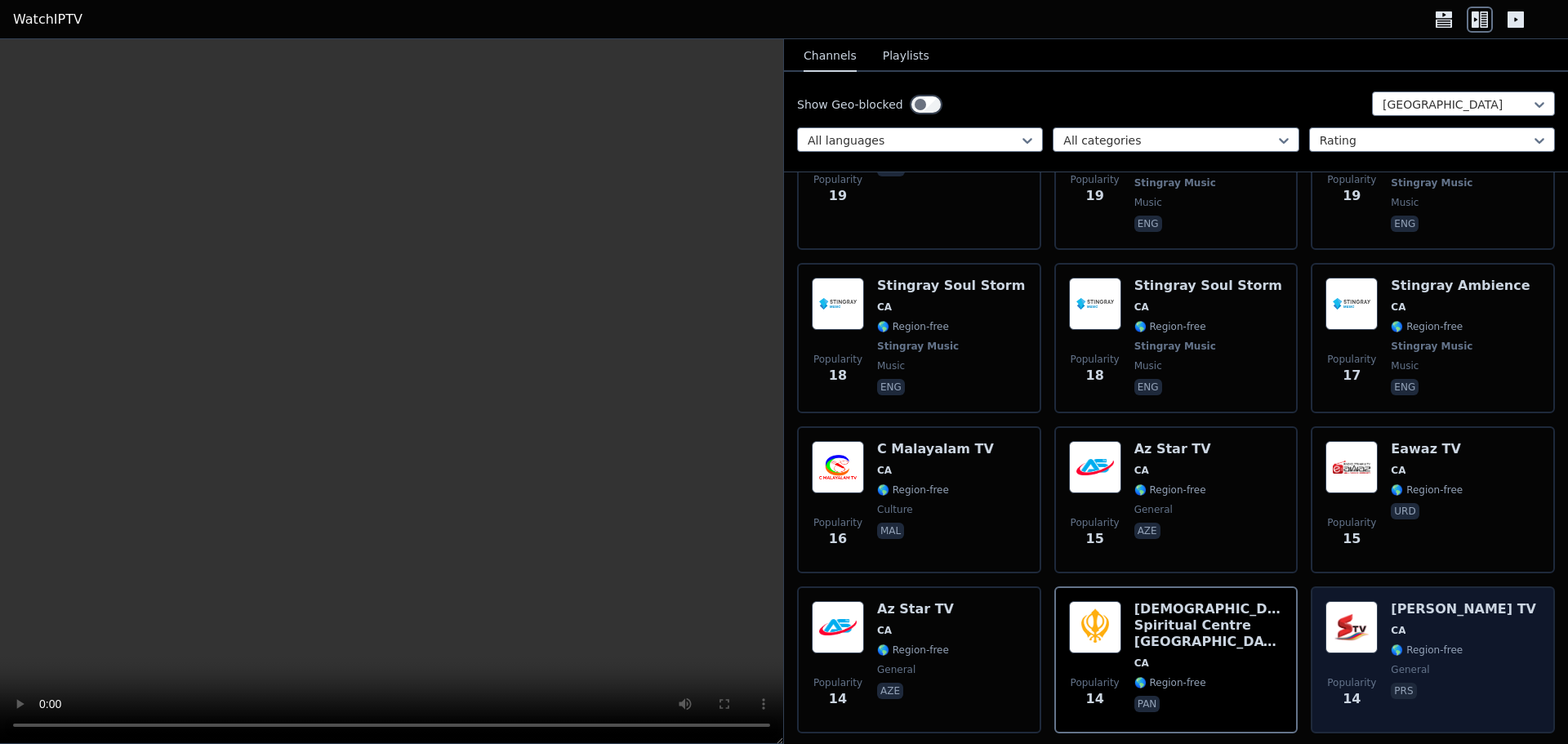
click at [1465, 601] on div "Popularity 14 [PERSON_NAME] TV CA 🌎 Region-free general prs" at bounding box center [1433, 660] width 215 height 118
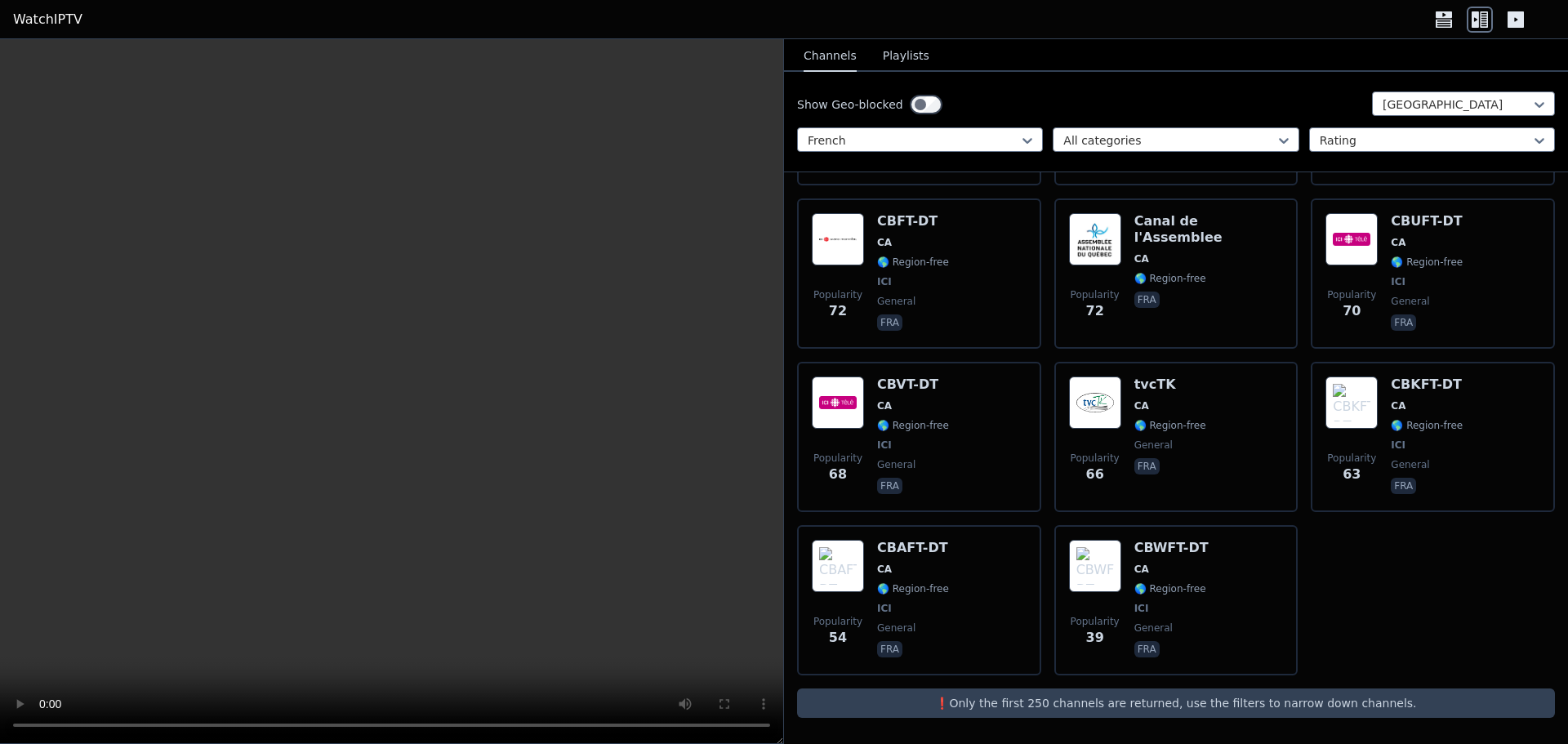
scroll to position [806, 0]
